Goal: Transaction & Acquisition: Purchase product/service

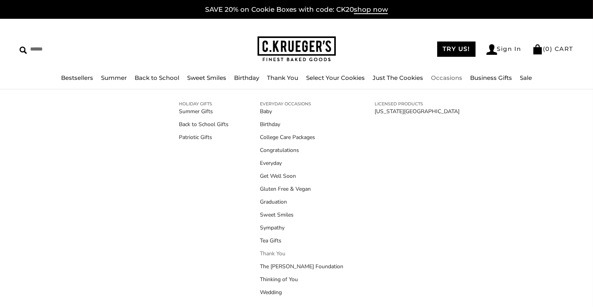
click at [278, 256] on link "Thank You" at bounding box center [301, 253] width 83 height 8
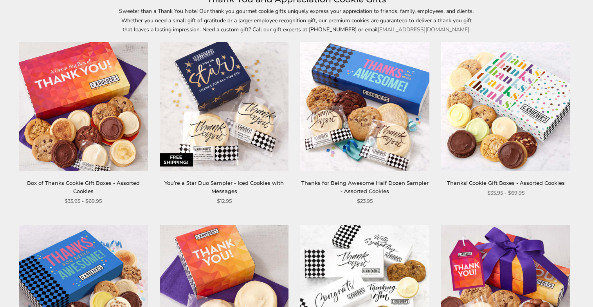
scroll to position [125, 0]
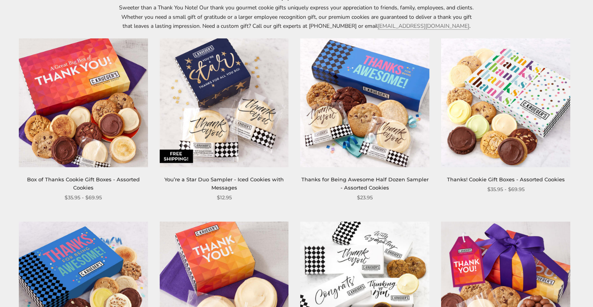
click at [105, 121] on img at bounding box center [83, 102] width 129 height 129
